Goal: Navigation & Orientation: Find specific page/section

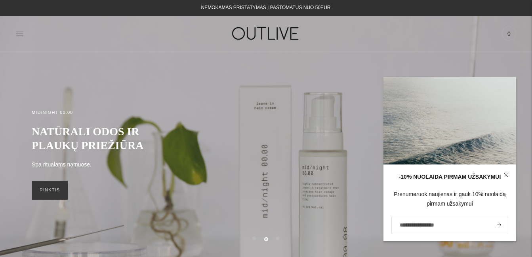
click at [23, 34] on icon at bounding box center [19, 34] width 7 height 4
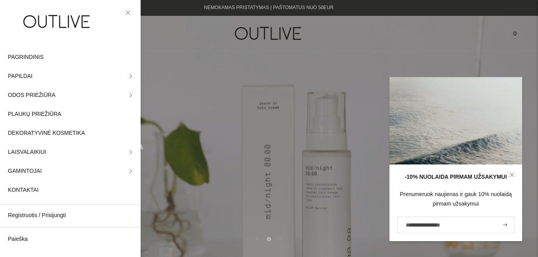
click at [511, 175] on icon at bounding box center [511, 175] width 5 height 5
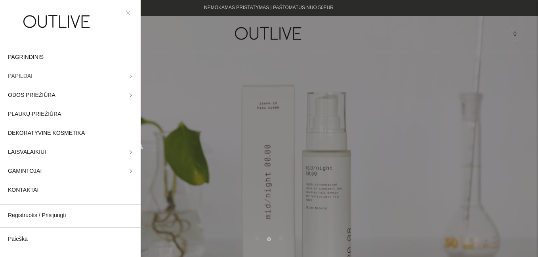
click at [18, 76] on span "PAPILDAI" at bounding box center [20, 77] width 25 height 10
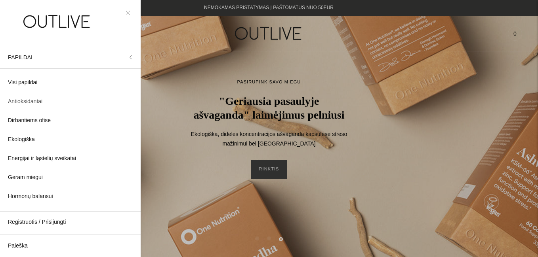
click at [15, 100] on span "Antioksidantai" at bounding box center [25, 102] width 34 height 10
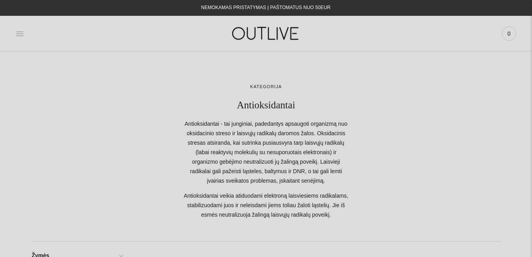
click at [17, 33] on icon at bounding box center [20, 34] width 8 height 8
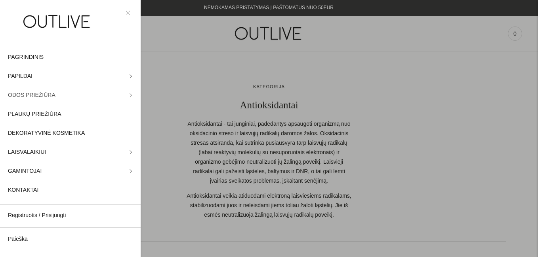
click at [19, 96] on span "ODOS PRIEŽIŪRA" at bounding box center [32, 96] width 48 height 10
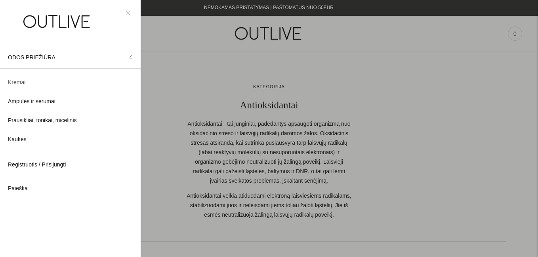
click at [15, 84] on span "Kremai" at bounding box center [16, 83] width 17 height 10
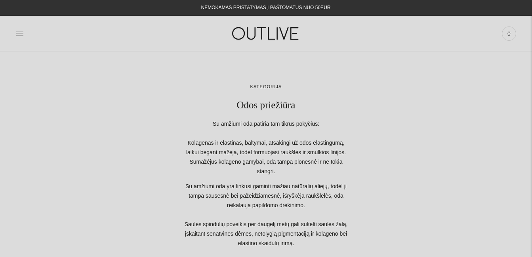
click at [21, 32] on icon at bounding box center [20, 34] width 8 height 8
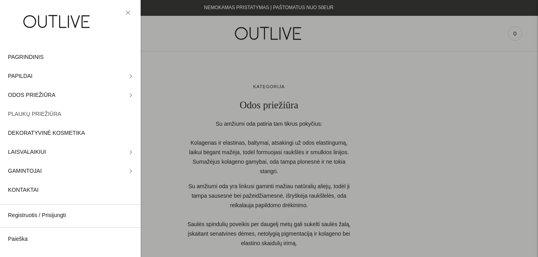
click at [27, 114] on span "PLAUKŲ PRIEŽIŪRA" at bounding box center [34, 115] width 53 height 10
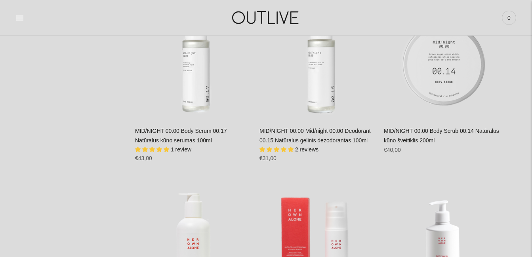
scroll to position [1860, 0]
